Goal: Transaction & Acquisition: Download file/media

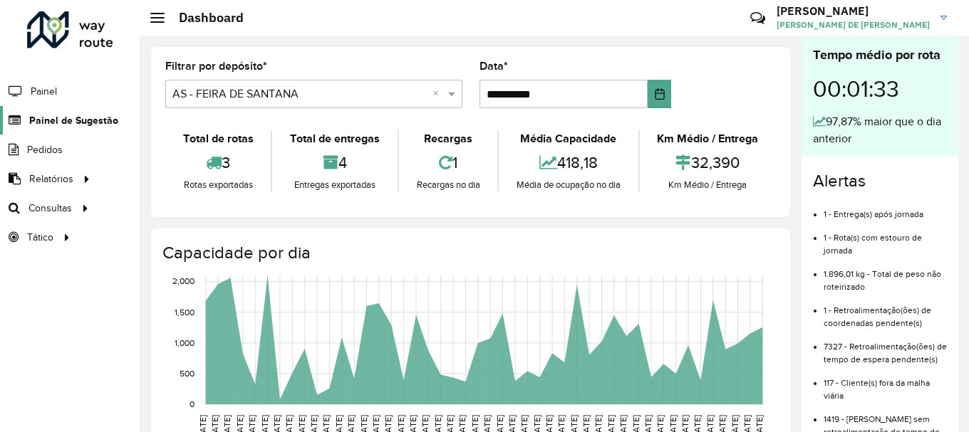
click at [16, 116] on icon at bounding box center [13, 121] width 26 height 12
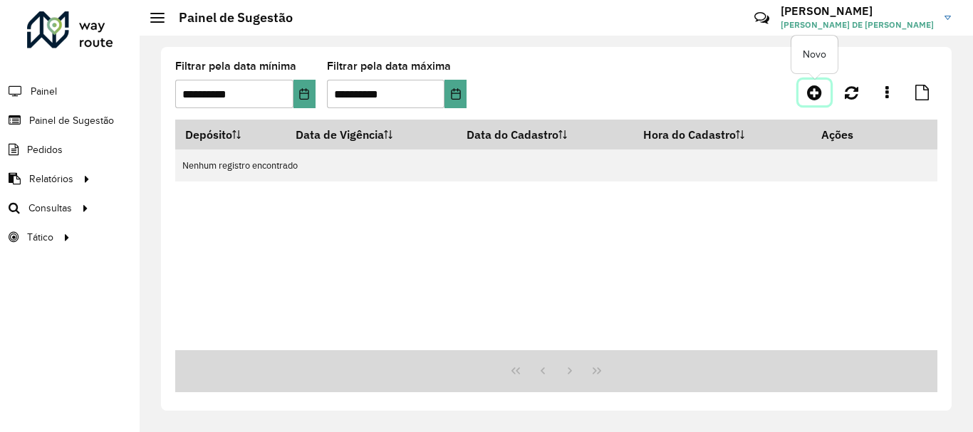
drag, startPoint x: 814, startPoint y: 93, endPoint x: 784, endPoint y: 107, distance: 33.1
click at [814, 93] on icon at bounding box center [814, 92] width 15 height 17
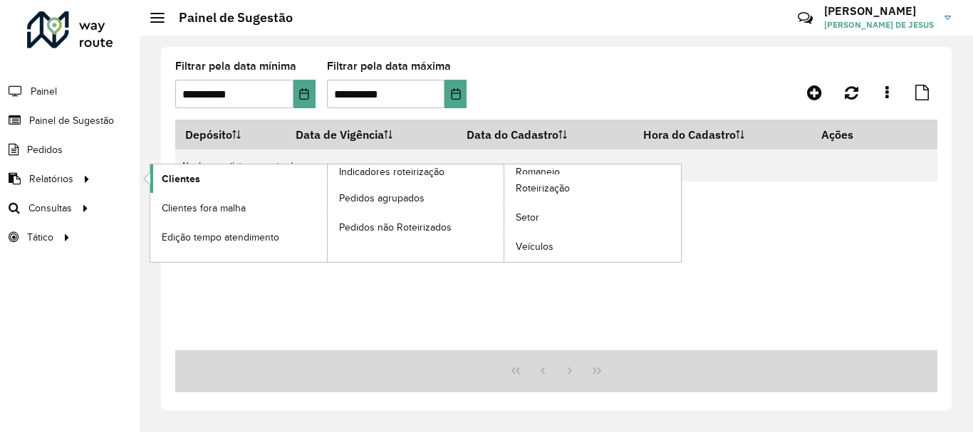
click at [210, 181] on link "Clientes" at bounding box center [238, 179] width 177 height 28
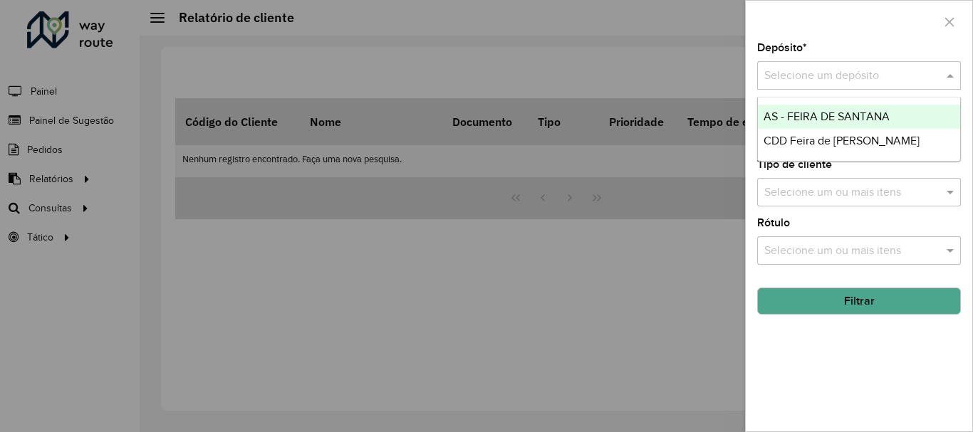
click at [805, 66] on div "Selecione um depósito" at bounding box center [859, 75] width 204 height 28
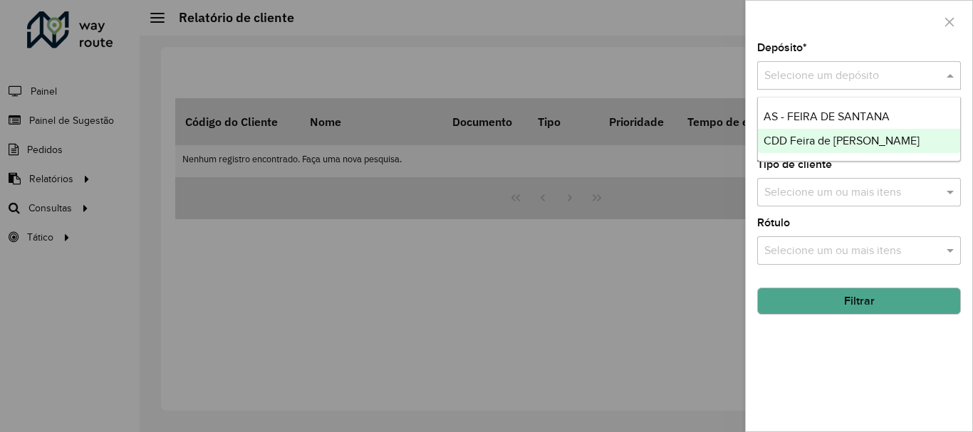
click at [806, 137] on span "CDD Feira de [PERSON_NAME]" at bounding box center [842, 141] width 156 height 12
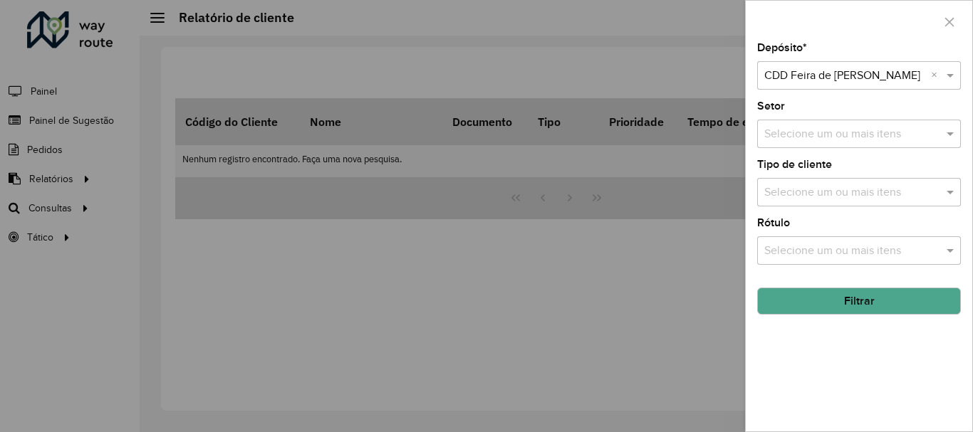
click at [855, 296] on button "Filtrar" at bounding box center [859, 301] width 204 height 27
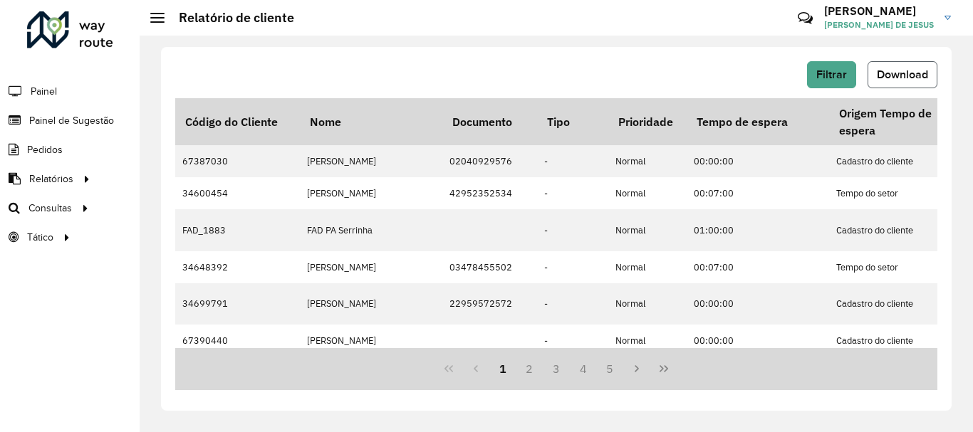
click at [893, 72] on span "Download" at bounding box center [902, 74] width 51 height 12
